Goal: Task Accomplishment & Management: Complete application form

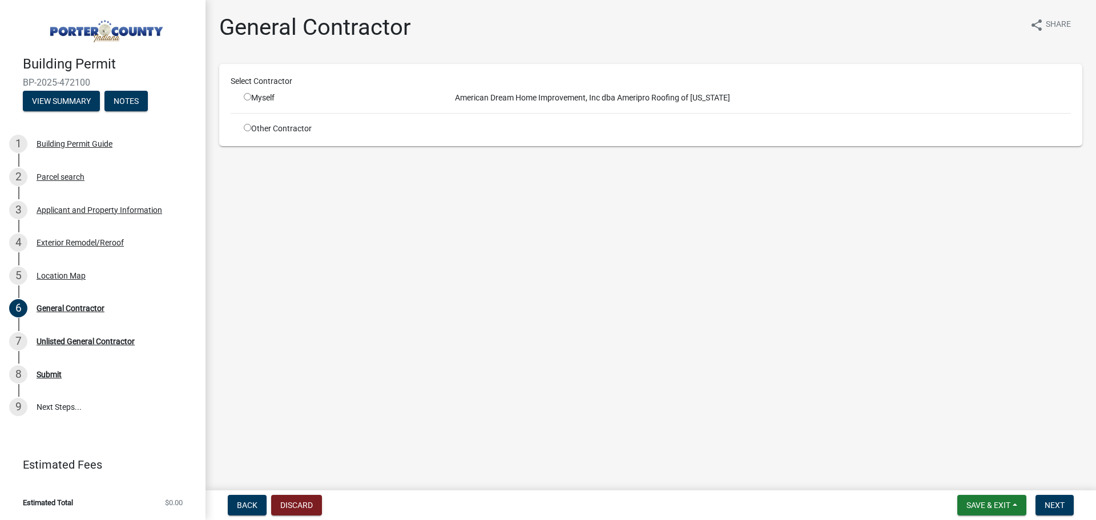
click at [247, 97] on input "radio" at bounding box center [247, 96] width 7 height 7
radio input "true"
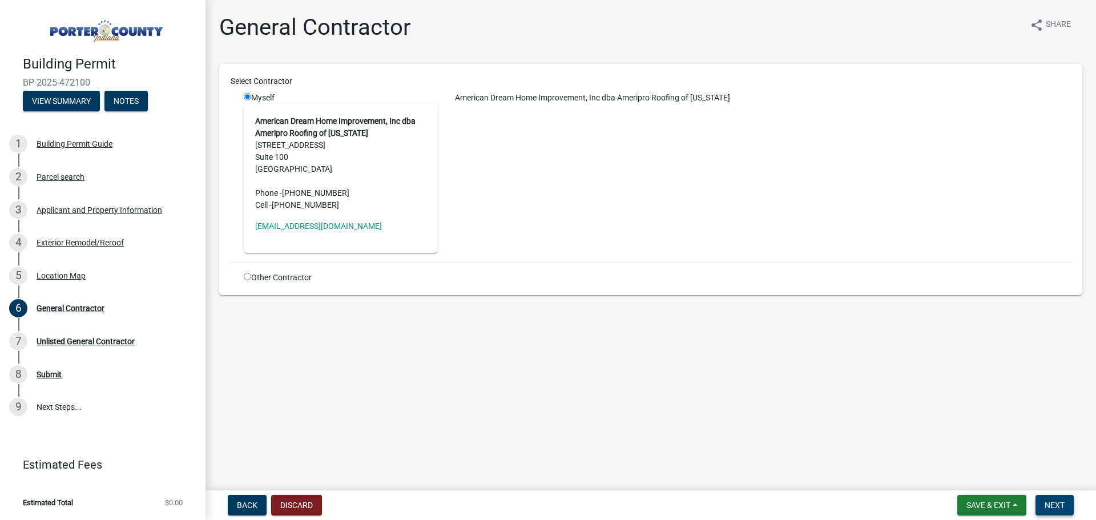
click at [1070, 505] on button "Next" at bounding box center [1055, 505] width 38 height 21
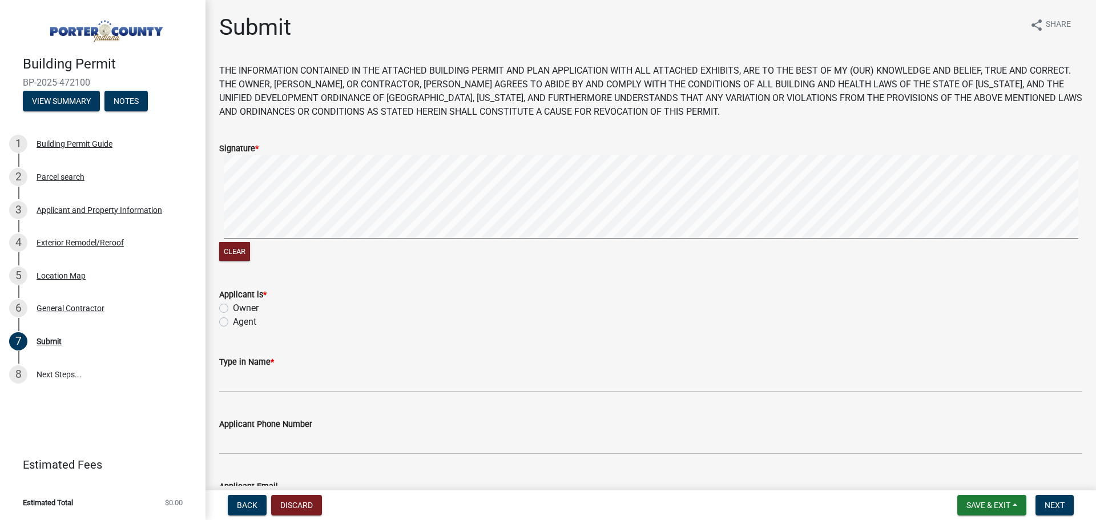
drag, startPoint x: 225, startPoint y: 321, endPoint x: 233, endPoint y: 322, distance: 8.6
click at [233, 320] on label "Agent" at bounding box center [244, 322] width 23 height 14
click at [233, 320] on input "Agent" at bounding box center [236, 318] width 7 height 7
radio input "true"
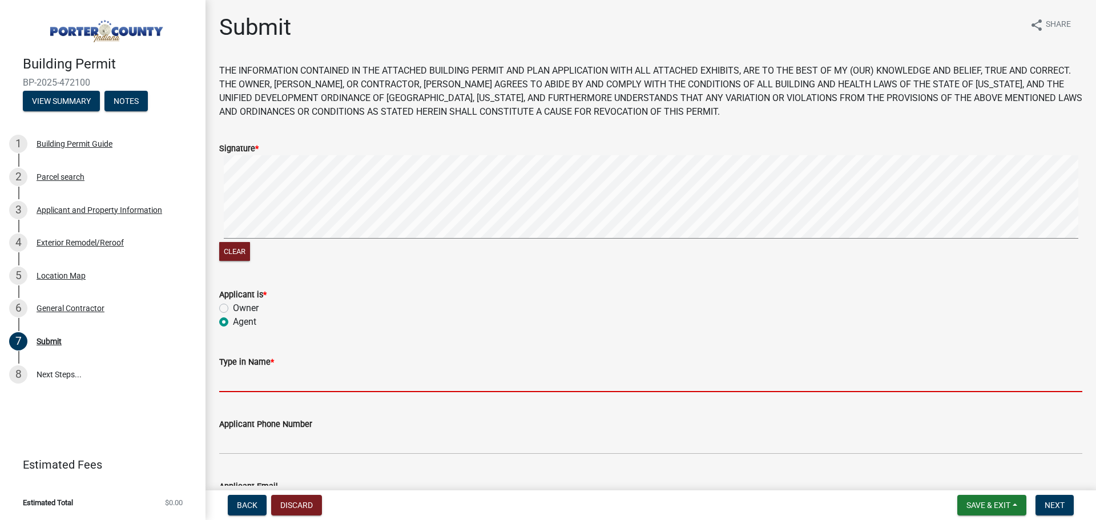
click at [284, 378] on input "Type in Name *" at bounding box center [650, 380] width 863 height 23
type input "Stefan Million"
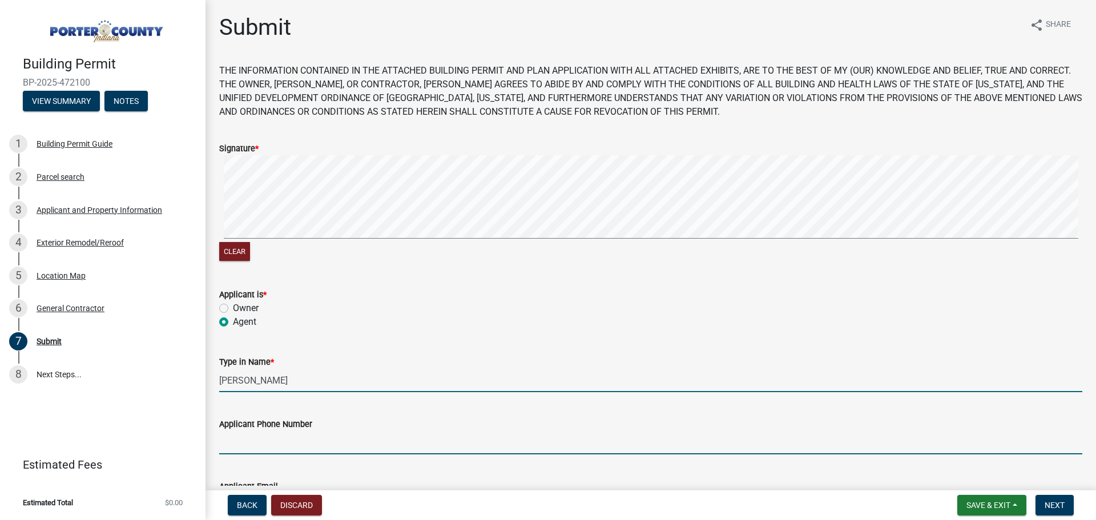
type input "2198835324"
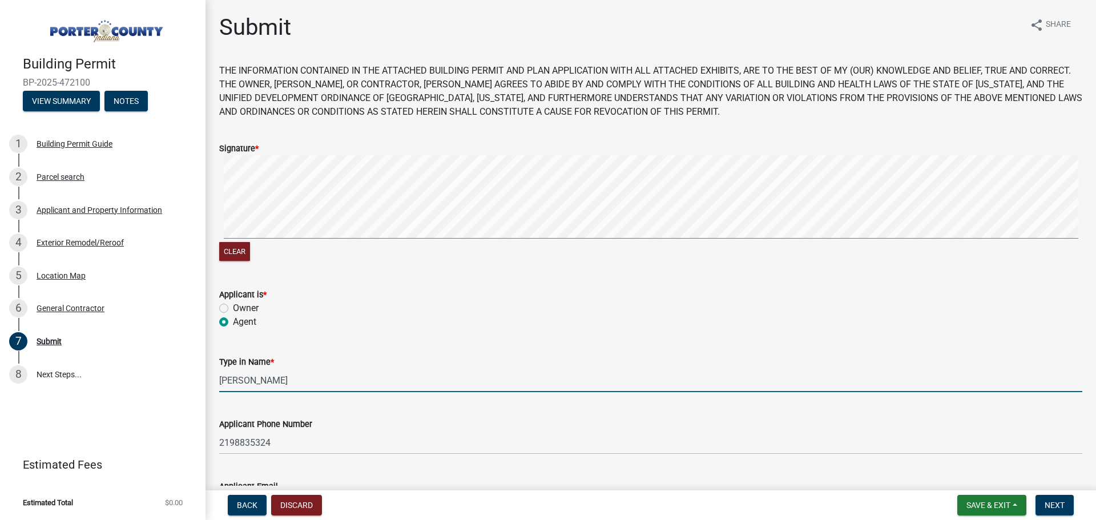
type input "smillion@myameripro.com"
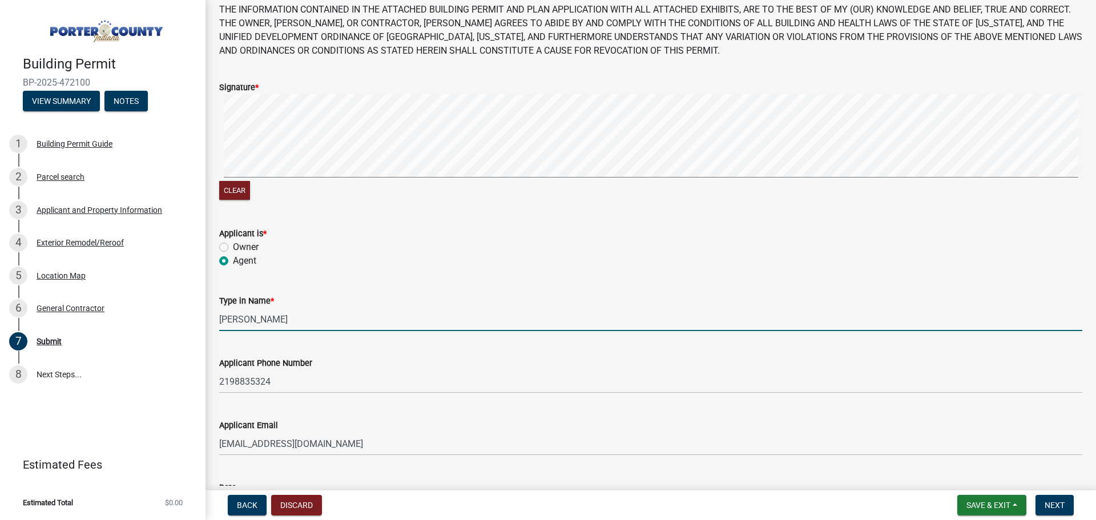
scroll to position [155, 0]
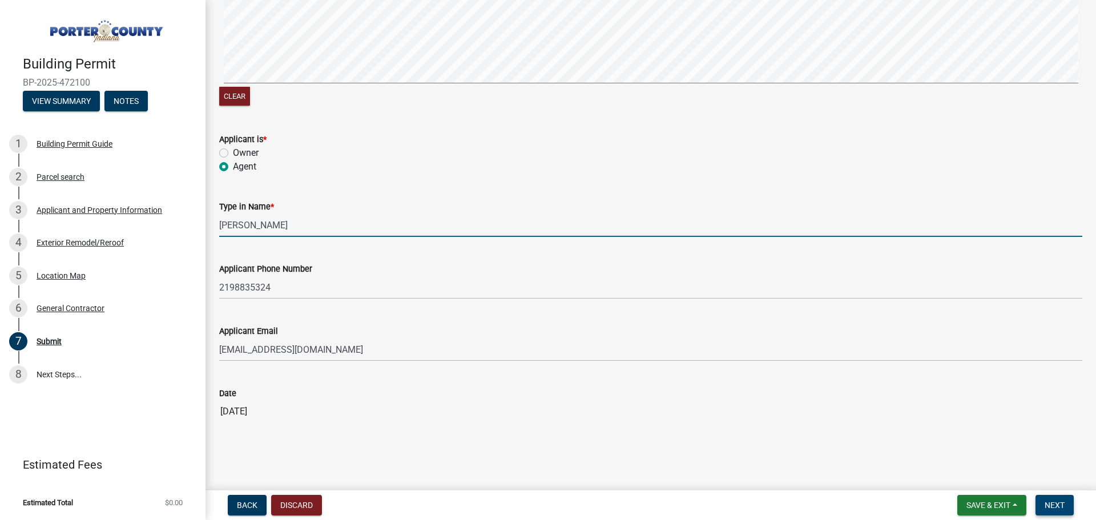
click at [1052, 498] on button "Next" at bounding box center [1055, 505] width 38 height 21
